Goal: Information Seeking & Learning: Check status

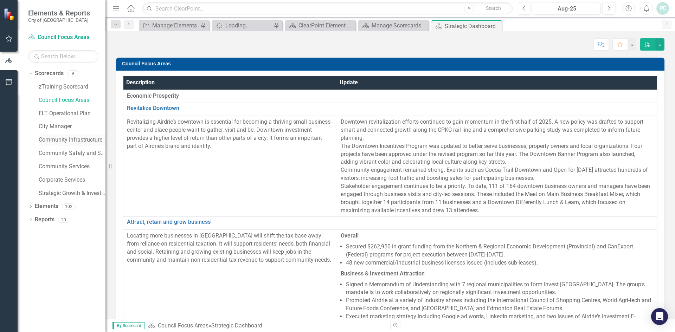
click at [68, 140] on link "Community Infrastructure" at bounding box center [72, 140] width 67 height 8
click at [69, 152] on link "Community Safety and Social Services" at bounding box center [72, 153] width 67 height 8
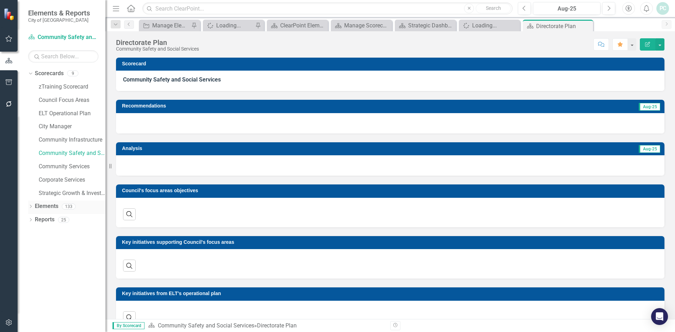
click at [31, 205] on div "Dropdown" at bounding box center [30, 208] width 5 height 6
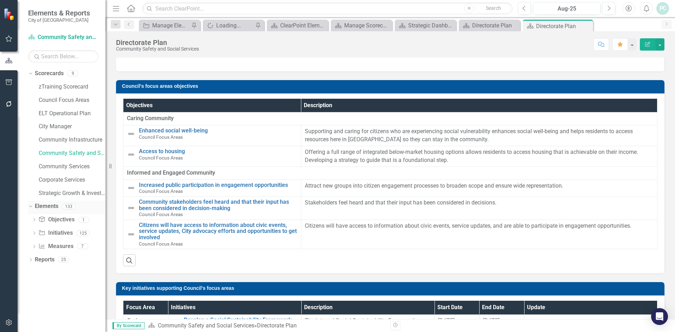
scroll to position [105, 0]
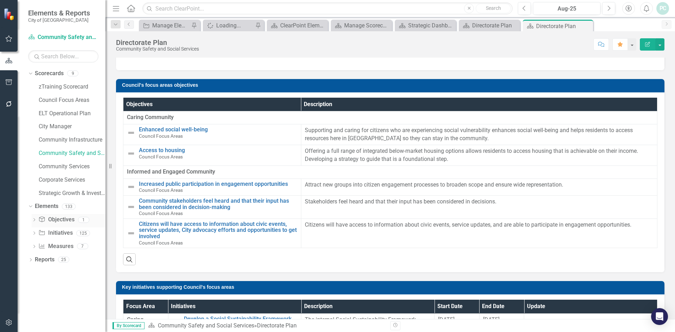
click at [34, 219] on icon at bounding box center [34, 219] width 2 height 3
click at [34, 245] on icon "Dropdown" at bounding box center [34, 246] width 5 height 4
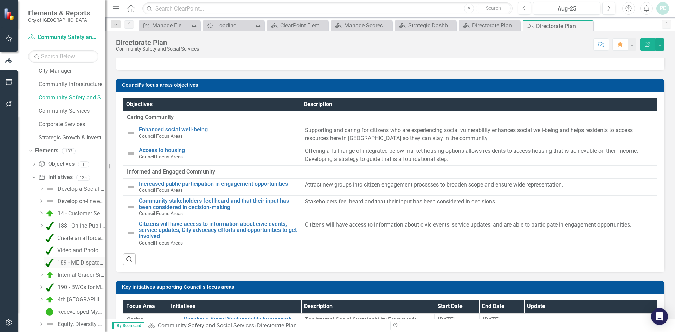
scroll to position [141, 0]
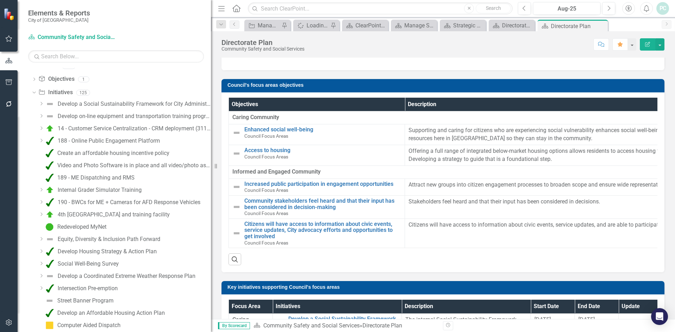
drag, startPoint x: 107, startPoint y: 226, endPoint x: 229, endPoint y: 222, distance: 122.8
click at [229, 222] on div "Elements & Reports City of Airdrie Scorecard Community Safety and Social Servic…" at bounding box center [337, 166] width 675 height 332
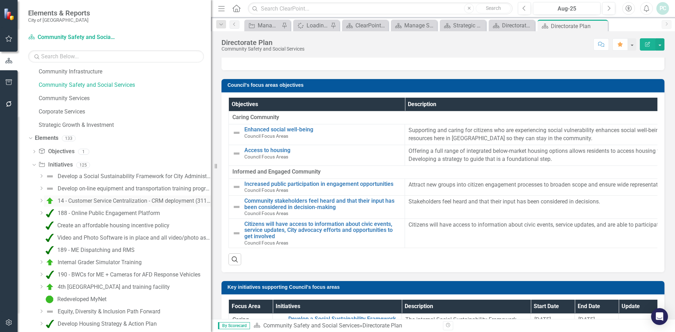
scroll to position [0, 0]
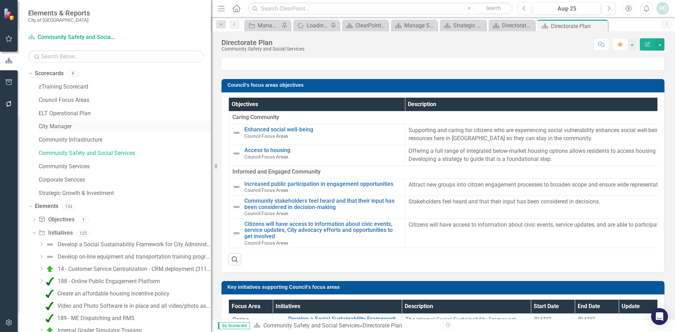
click at [63, 123] on link "City Manager" at bounding box center [125, 127] width 172 height 8
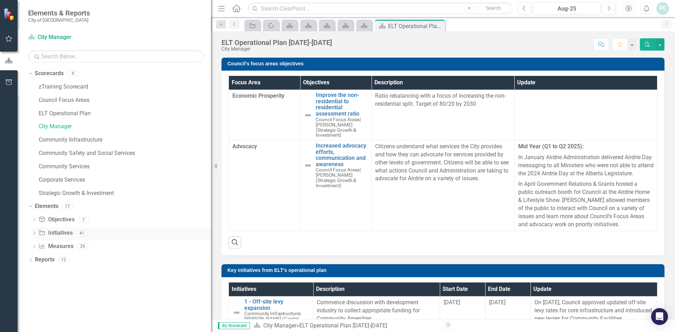
click at [36, 232] on icon "Dropdown" at bounding box center [34, 234] width 5 height 4
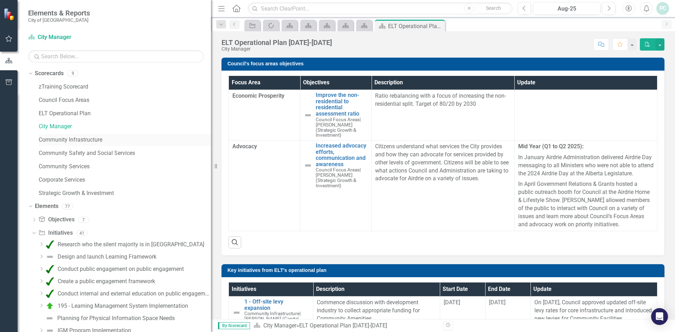
click at [82, 137] on link "Community Infrastructure" at bounding box center [125, 140] width 172 height 8
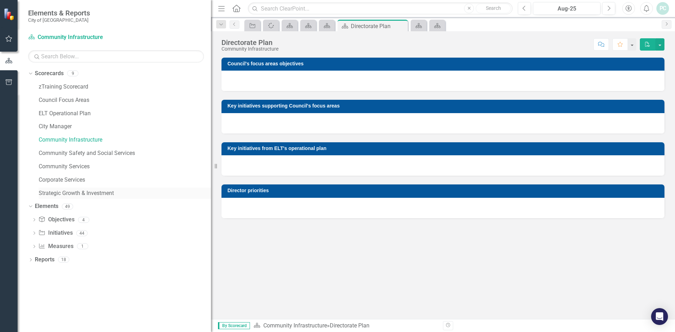
click at [93, 191] on link "Strategic Growth & Investment" at bounding box center [125, 194] width 172 height 8
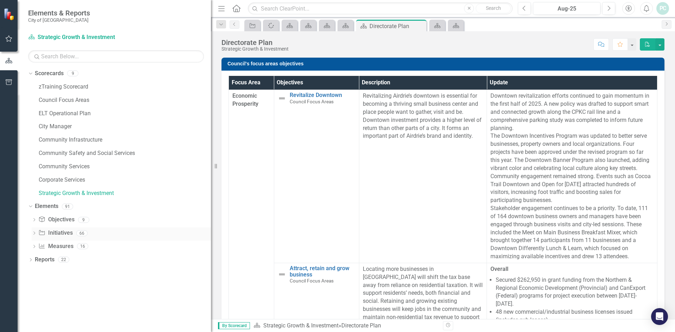
click at [35, 234] on icon "Dropdown" at bounding box center [34, 234] width 5 height 4
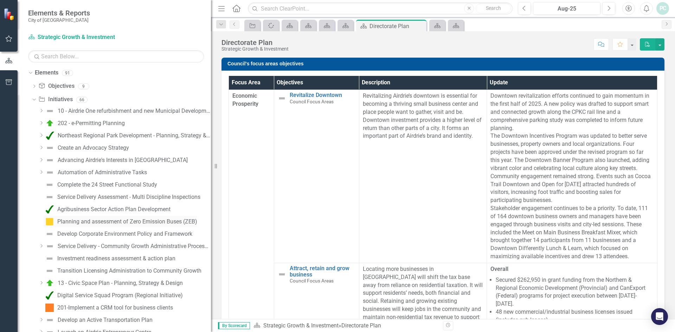
scroll to position [141, 0]
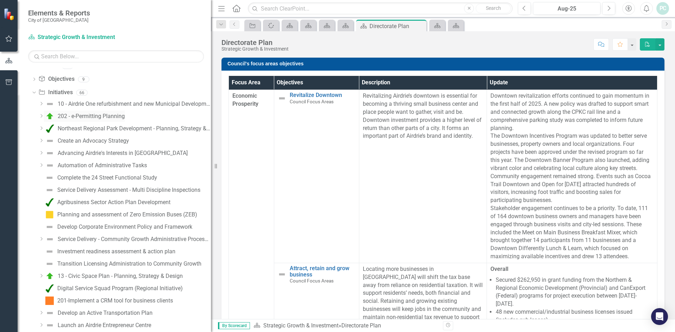
click at [112, 115] on div "202 - e-Permitting Planning" at bounding box center [91, 116] width 67 height 6
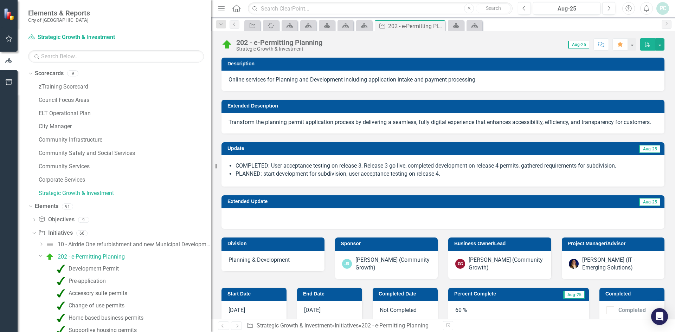
click at [389, 170] on li "COMPLETED: User acceptance testing on release 3, Release 3 go live, completed d…" at bounding box center [447, 166] width 422 height 8
click at [462, 170] on li "COMPLETED: User acceptance testing on release 3, Release 3 go live, completed d…" at bounding box center [447, 166] width 422 height 8
click at [453, 178] on li "PLANNED: start development for subdivision, user acceptance testing on release …" at bounding box center [447, 174] width 422 height 8
drag, startPoint x: 454, startPoint y: 180, endPoint x: 260, endPoint y: 185, distance: 193.8
click at [260, 178] on li "PLANNED: start development for subdivision, user acceptance testing on release …" at bounding box center [447, 174] width 422 height 8
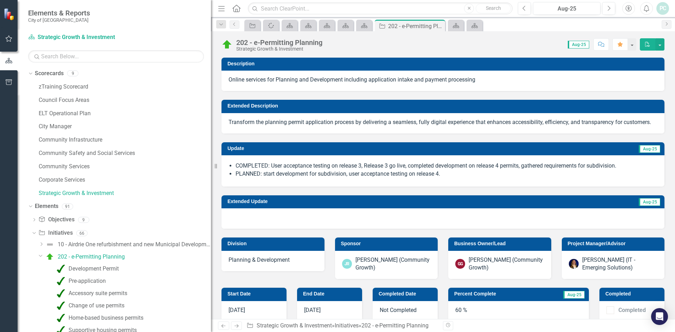
click at [260, 178] on li "PLANNED: start development for subdivision, user acceptance testing on release …" at bounding box center [447, 174] width 422 height 8
drag, startPoint x: 237, startPoint y: 173, endPoint x: 466, endPoint y: 175, distance: 229.3
click at [451, 170] on li "COMPLETED: User acceptance testing on release 3, Release 3 go live, completed d…" at bounding box center [447, 166] width 422 height 8
click at [647, 153] on span "Aug-25" at bounding box center [649, 149] width 21 height 8
click at [645, 153] on span "Aug-25" at bounding box center [649, 149] width 21 height 8
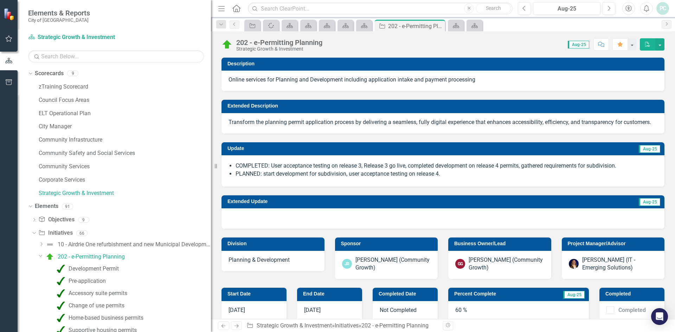
click at [645, 153] on span "Aug-25" at bounding box center [649, 149] width 21 height 8
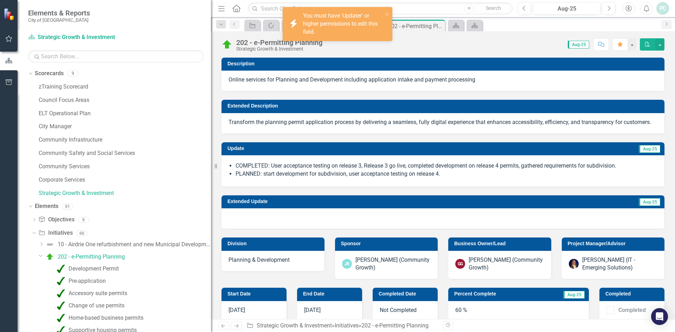
click at [544, 155] on td "Aug-25" at bounding box center [537, 149] width 247 height 11
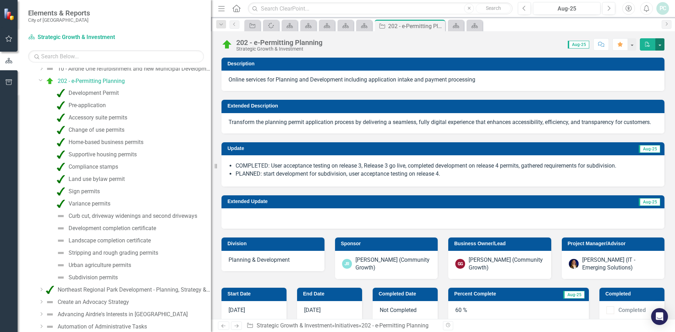
click at [661, 46] on button "button" at bounding box center [659, 44] width 9 height 12
click at [651, 57] on link "PDF Export to PDF" at bounding box center [637, 57] width 56 height 13
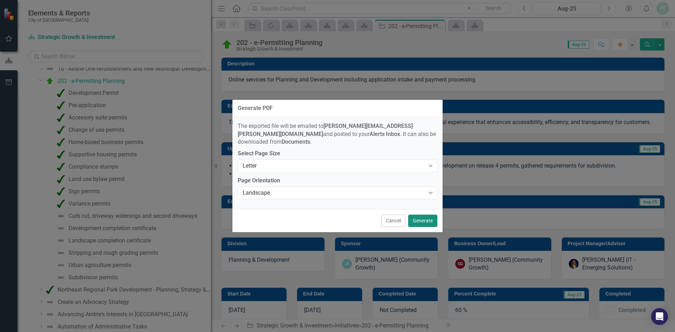
click at [423, 216] on button "Generate" at bounding box center [422, 221] width 29 height 12
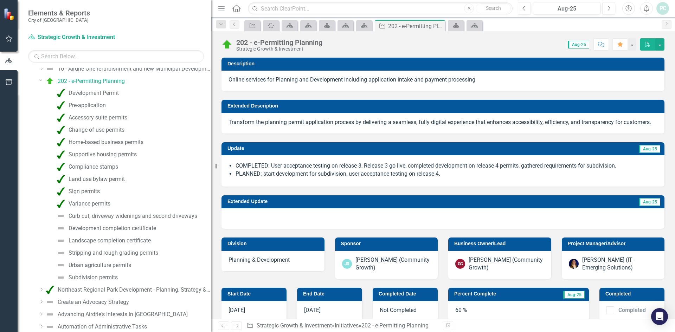
click at [649, 45] on icon "button" at bounding box center [647, 44] width 5 height 5
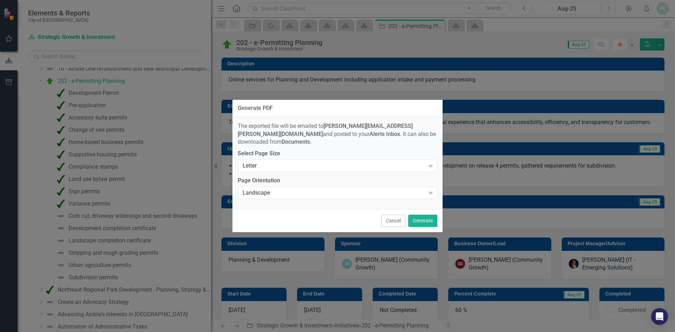
click at [426, 117] on div "Generate PDF" at bounding box center [337, 108] width 210 height 17
click at [393, 216] on button "Cancel" at bounding box center [394, 221] width 24 height 12
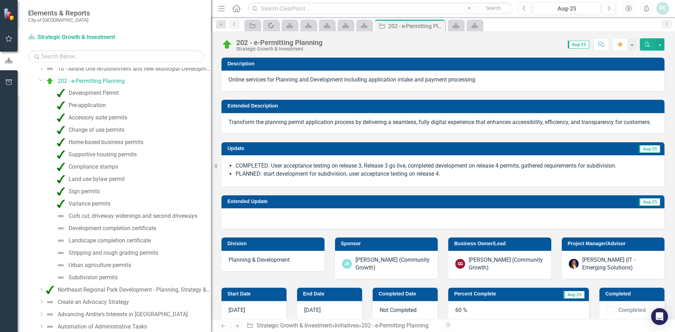
click at [271, 23] on icon at bounding box center [271, 26] width 6 height 6
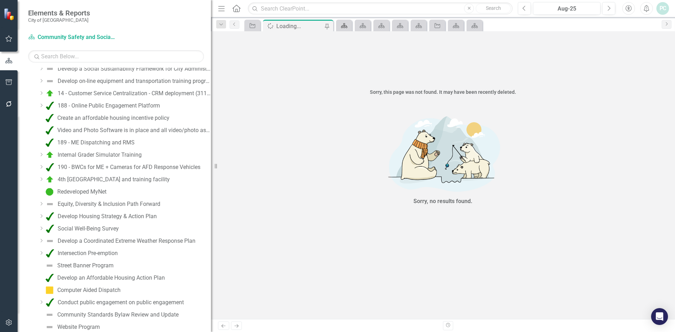
click at [344, 28] on icon "Scorecard" at bounding box center [344, 26] width 7 height 6
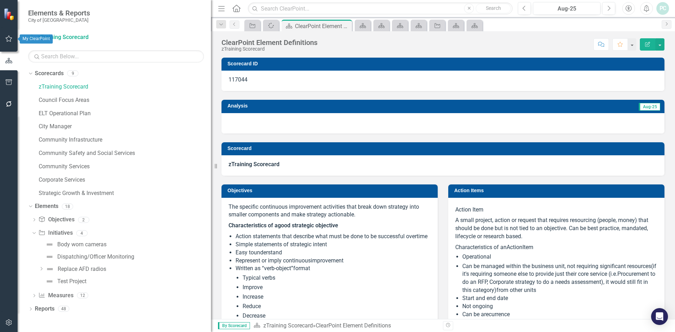
click at [11, 37] on icon "button" at bounding box center [8, 39] width 7 height 6
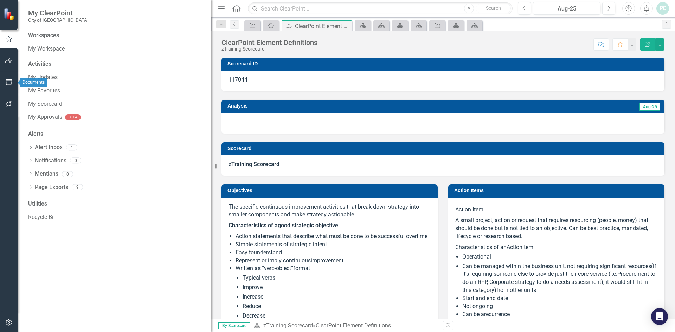
click at [9, 82] on icon "button" at bounding box center [9, 82] width 6 height 6
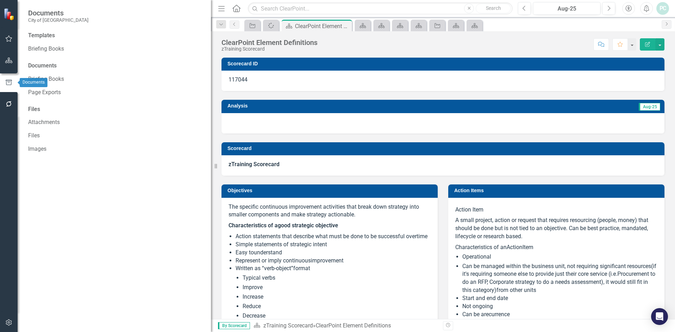
click at [9, 102] on icon "button" at bounding box center [9, 104] width 6 height 6
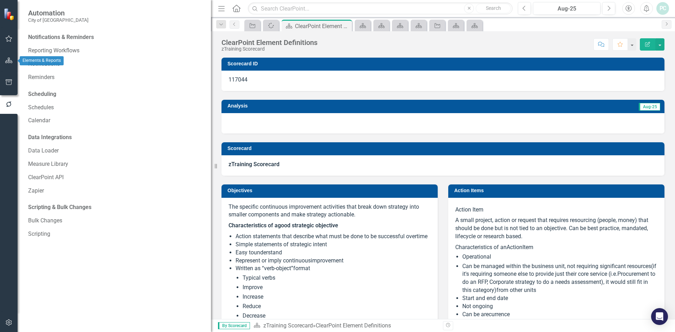
click at [7, 60] on icon "button" at bounding box center [8, 61] width 7 height 6
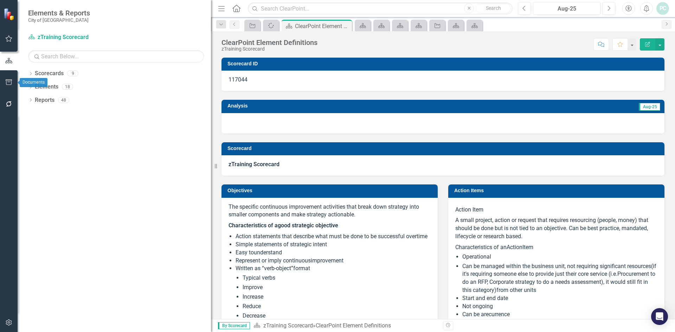
click at [5, 79] on button "button" at bounding box center [9, 82] width 16 height 15
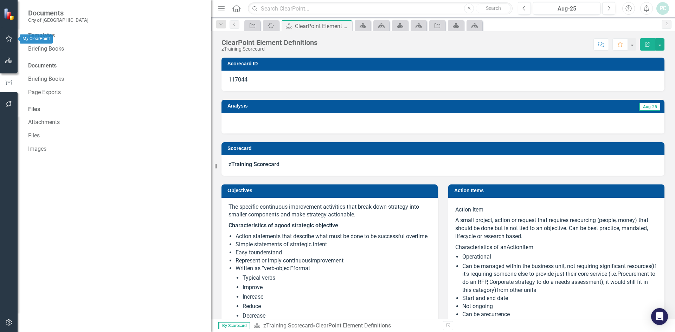
click at [6, 45] on button "button" at bounding box center [9, 39] width 16 height 15
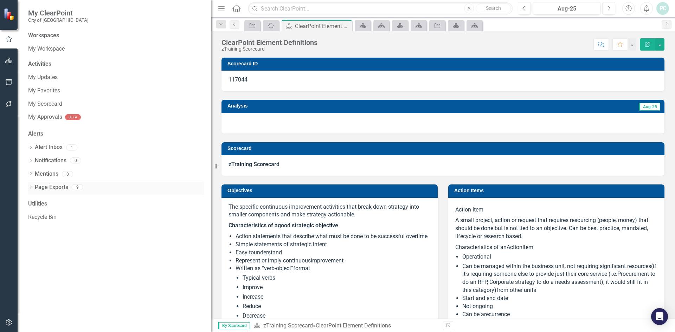
click at [31, 187] on icon "Dropdown" at bounding box center [30, 188] width 5 height 4
click at [83, 198] on link "PDF 202 - e-Permitting Planning" at bounding box center [118, 199] width 172 height 13
